Goal: Information Seeking & Learning: Learn about a topic

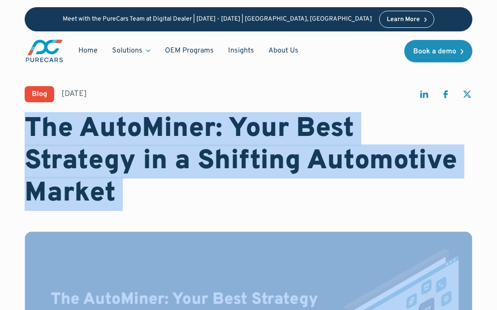
click at [406, 94] on div "Blog [DATE]" at bounding box center [248, 94] width 447 height 16
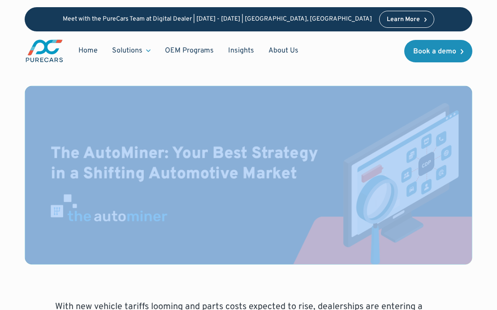
scroll to position [149, 0]
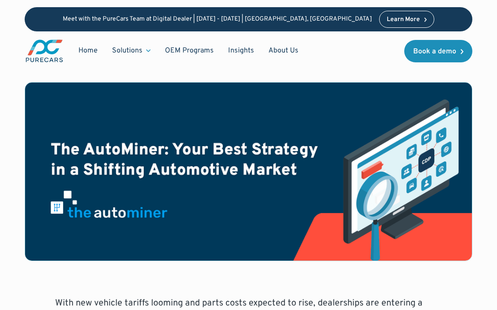
click at [221, 62] on div "Home Solutions Solutions for Dealers Overview PureCars offers everything dealer…" at bounding box center [165, 51] width 281 height 25
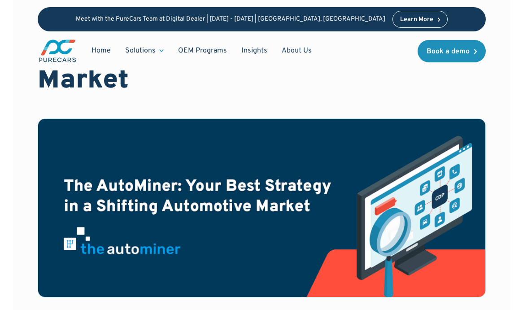
scroll to position [0, 0]
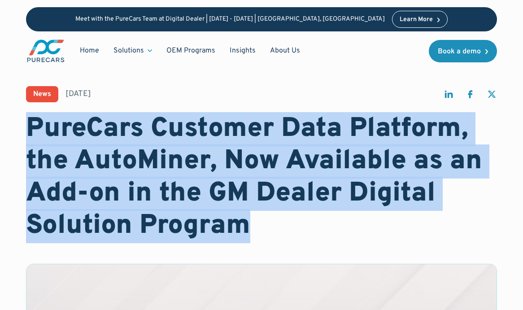
drag, startPoint x: 31, startPoint y: 124, endPoint x: 251, endPoint y: 234, distance: 246.7
click at [251, 234] on h1 "PureCars Customer Data Platform, the AutoMiner, Now Available as an Add-on in t…" at bounding box center [261, 177] width 470 height 129
copy h1 "PureCars Customer Data Platform, the AutoMiner, Now Available as an Add-on in t…"
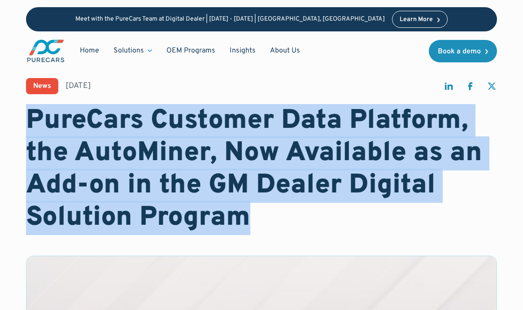
scroll to position [4, 0]
